Goal: Task Accomplishment & Management: Manage account settings

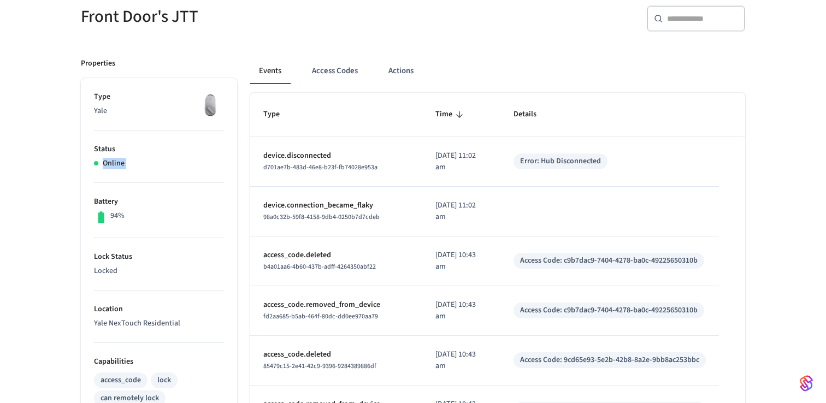
scroll to position [101, 0]
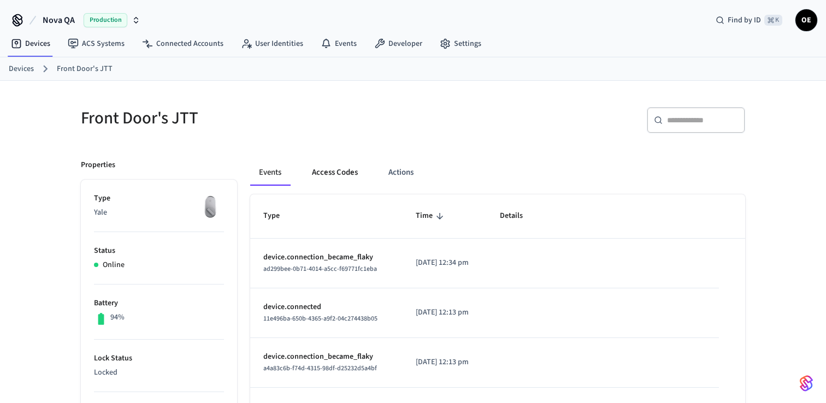
click at [346, 161] on button "Access Codes" at bounding box center [334, 173] width 63 height 26
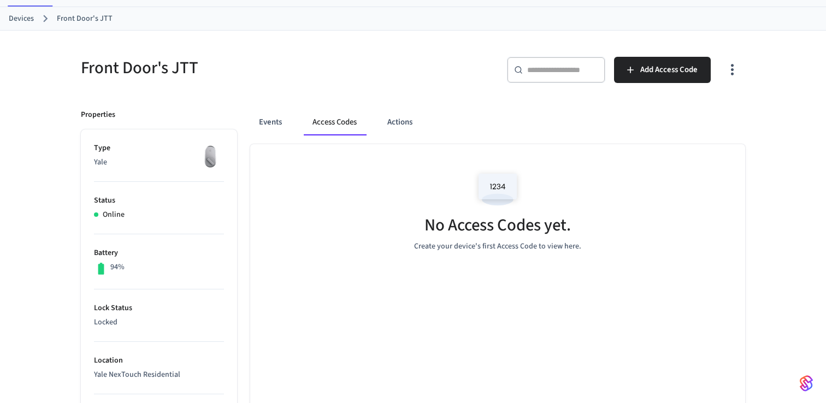
scroll to position [57, 0]
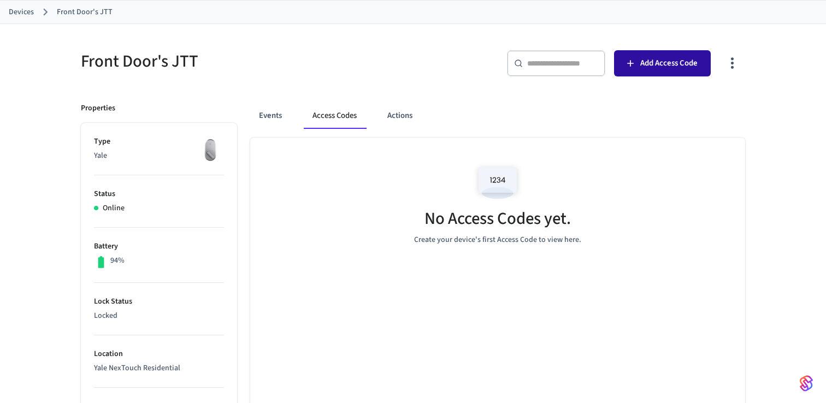
click at [672, 75] on button "Add Access Code" at bounding box center [662, 63] width 97 height 26
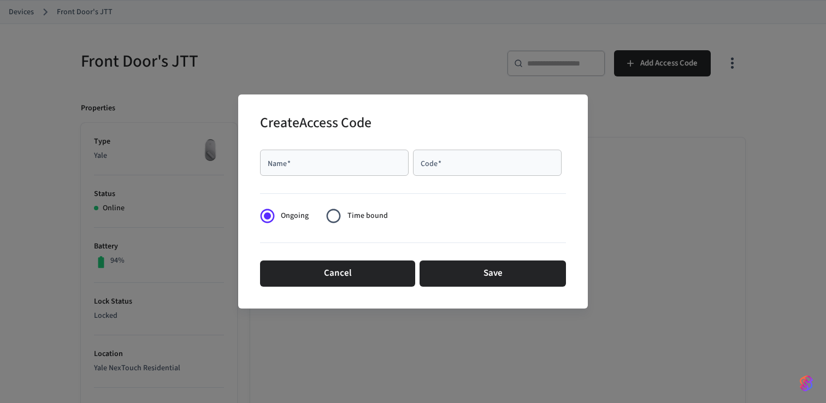
click at [319, 155] on div "Name   *" at bounding box center [334, 163] width 149 height 26
type input "**********"
click at [421, 169] on div "Code   *" at bounding box center [487, 163] width 149 height 26
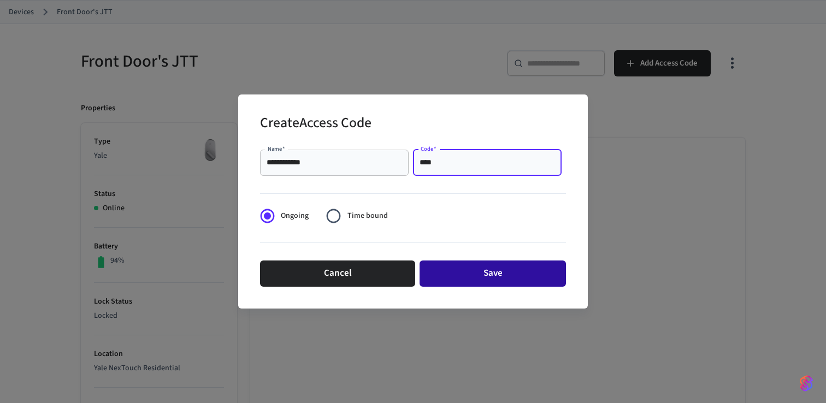
type input "****"
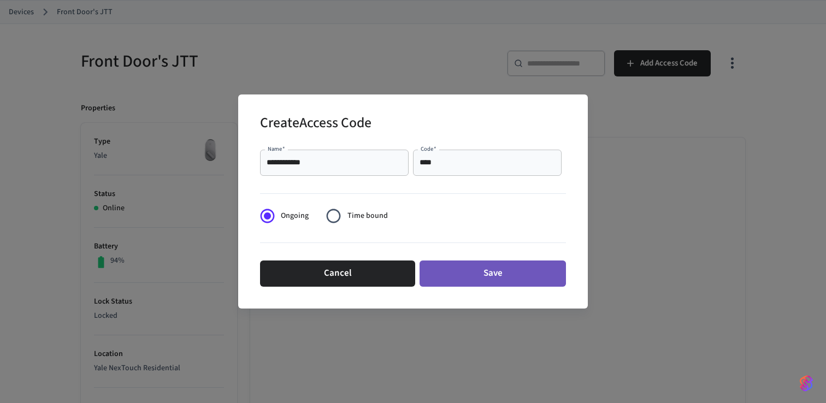
click at [450, 270] on button "Save" at bounding box center [493, 274] width 146 height 26
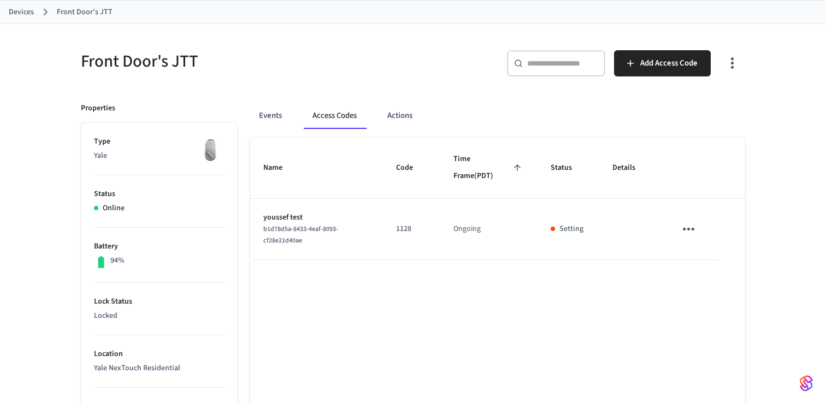
click at [698, 225] on button "sticky table" at bounding box center [689, 229] width 26 height 26
click at [559, 230] on div at bounding box center [413, 201] width 826 height 403
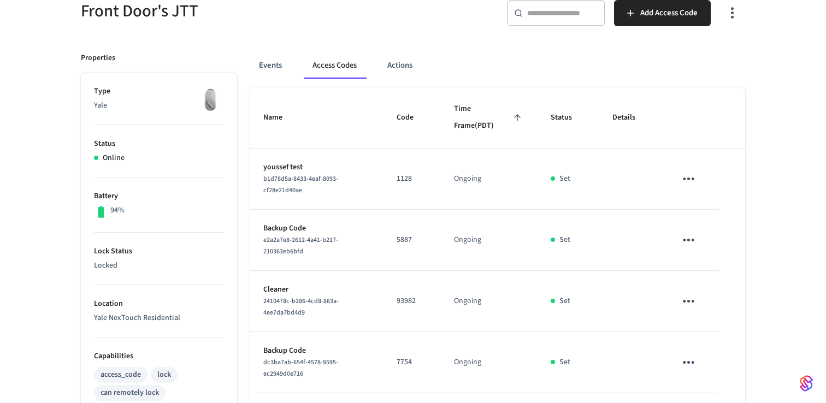
scroll to position [115, 0]
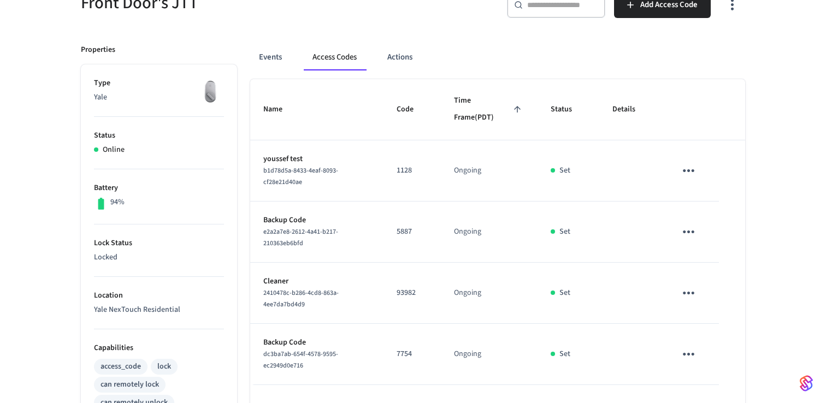
click at [688, 179] on icon "sticky table" at bounding box center [688, 170] width 17 height 17
click at [687, 172] on div at bounding box center [413, 201] width 826 height 403
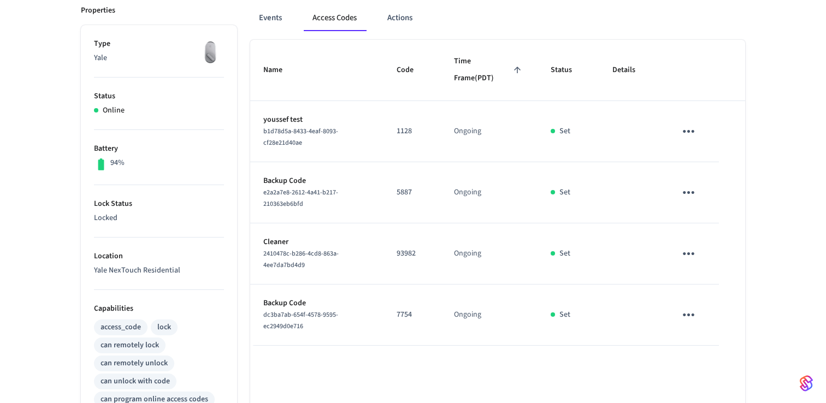
scroll to position [145, 0]
